Goal: Find specific page/section: Find specific page/section

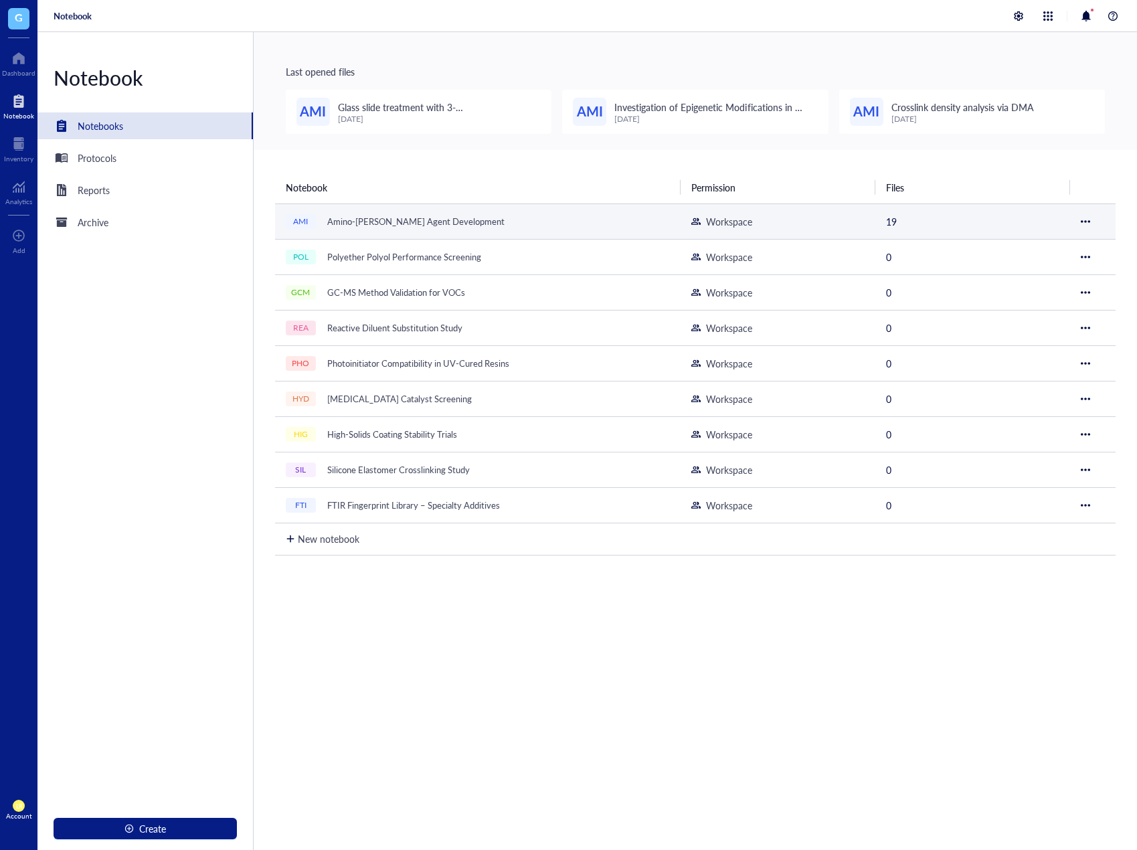
click at [349, 222] on div "Amino-Silane Coupling Agent Development" at bounding box center [415, 221] width 189 height 19
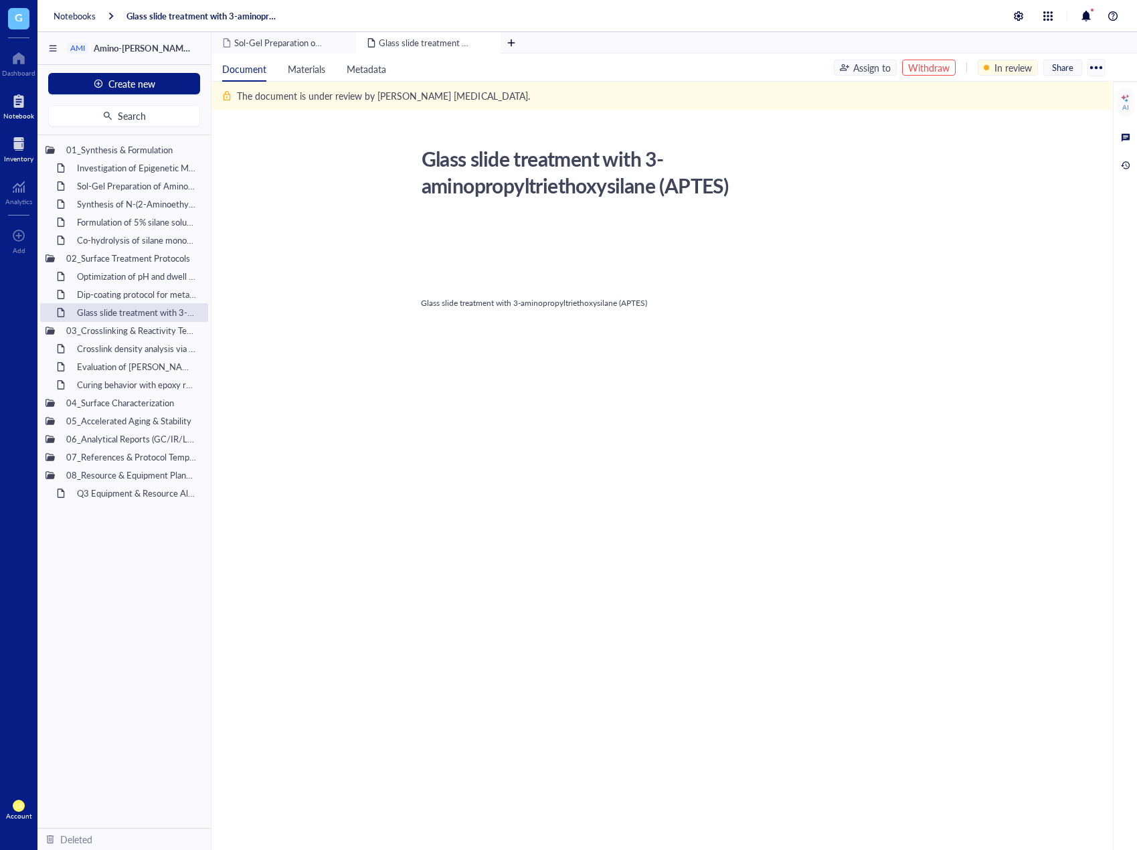
click at [25, 139] on div at bounding box center [18, 143] width 29 height 21
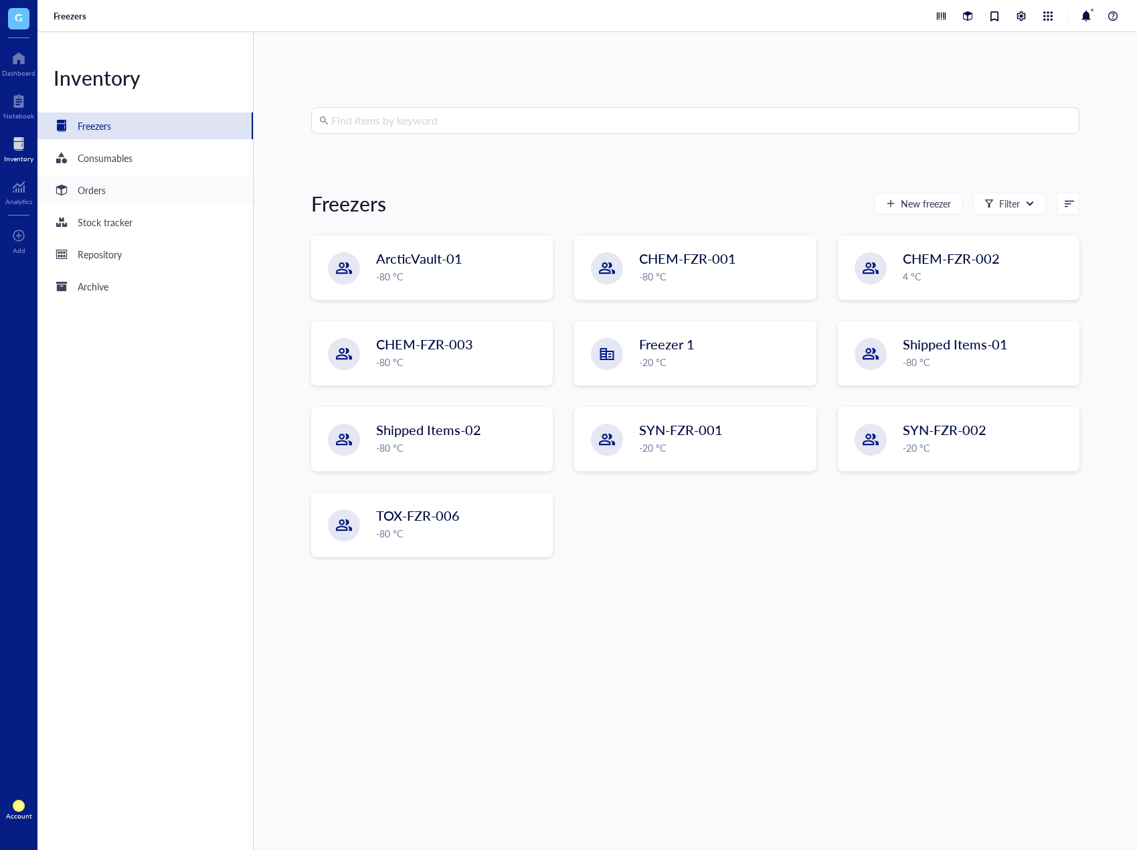
click at [157, 184] on div "Orders" at bounding box center [144, 190] width 215 height 27
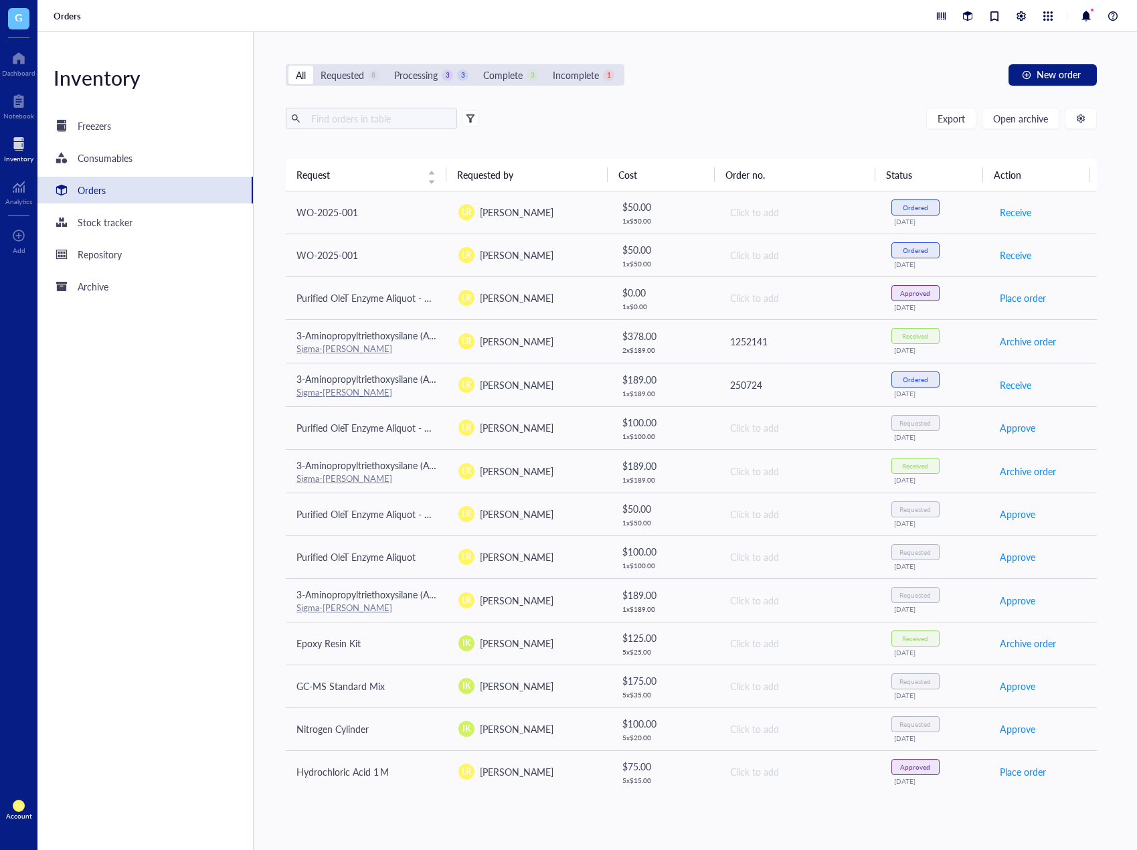
click at [820, 135] on div "Export Open archive Requester Requested on Source / Vendor Last updated" at bounding box center [691, 133] width 811 height 51
click at [24, 108] on div at bounding box center [18, 100] width 31 height 21
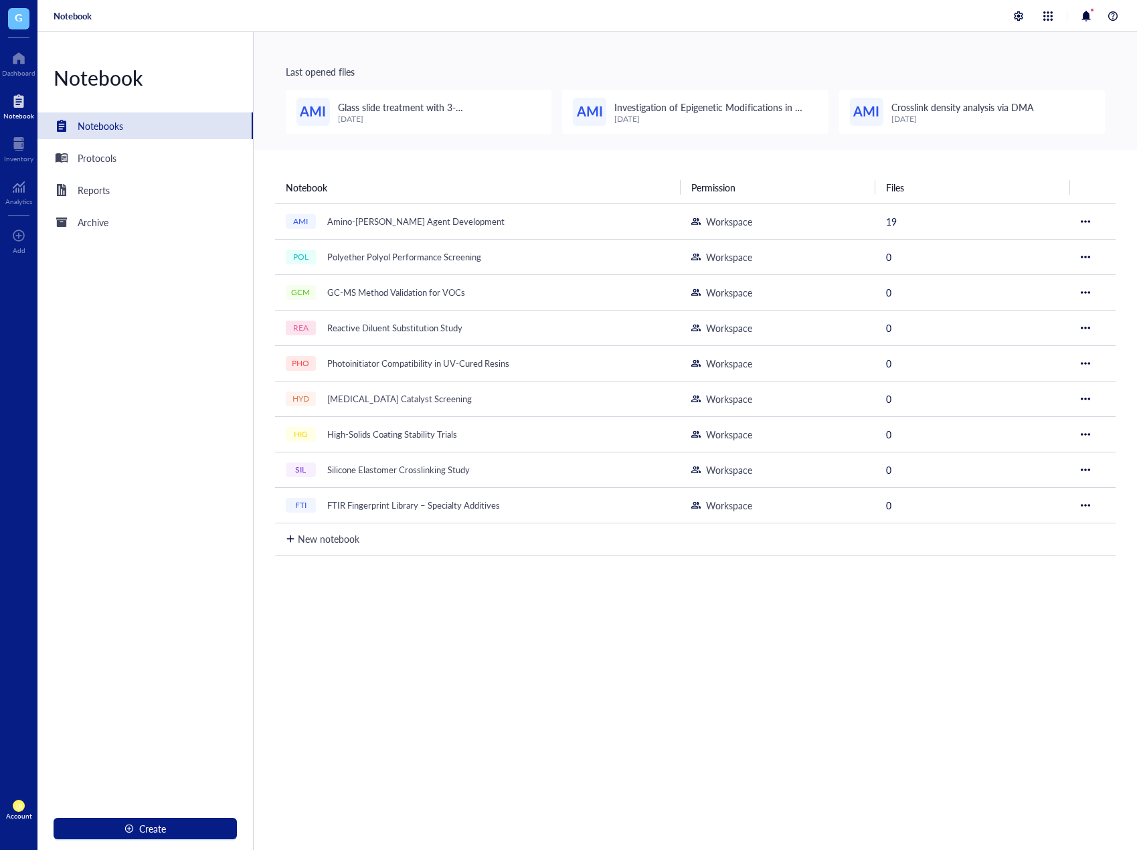
click at [112, 334] on div "Notebook Notebooks Protocols Reports Archive Create" at bounding box center [145, 441] width 216 height 818
